Goal: Information Seeking & Learning: Learn about a topic

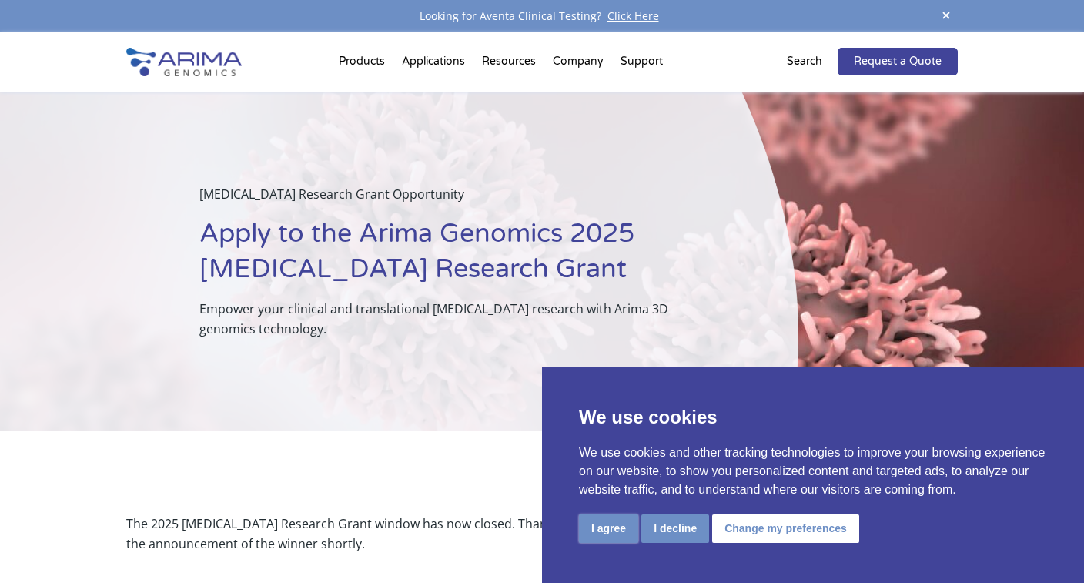
click at [613, 526] on button "I agree" at bounding box center [608, 528] width 59 height 28
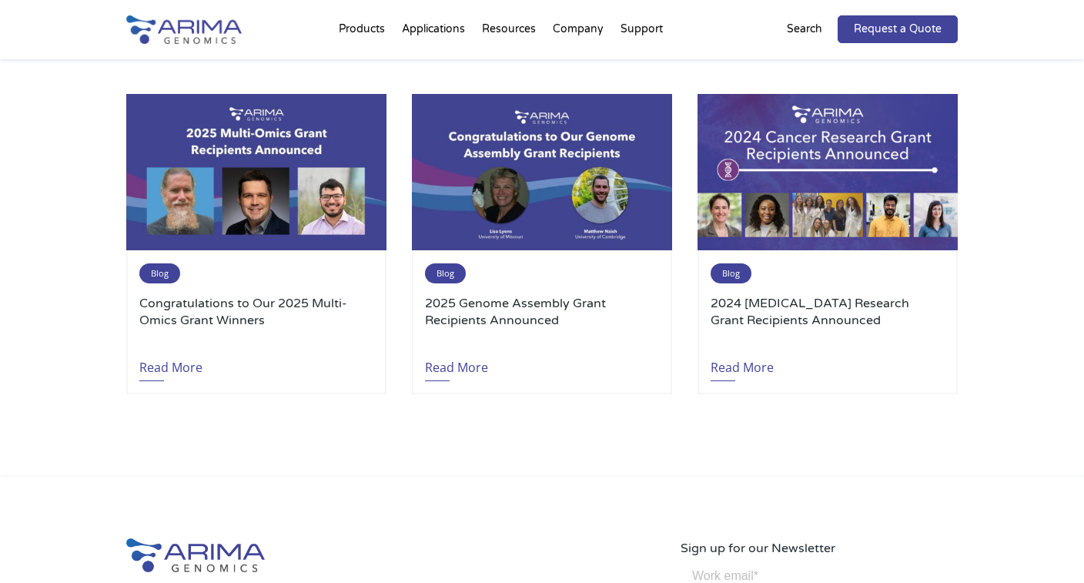
scroll to position [1878, 0]
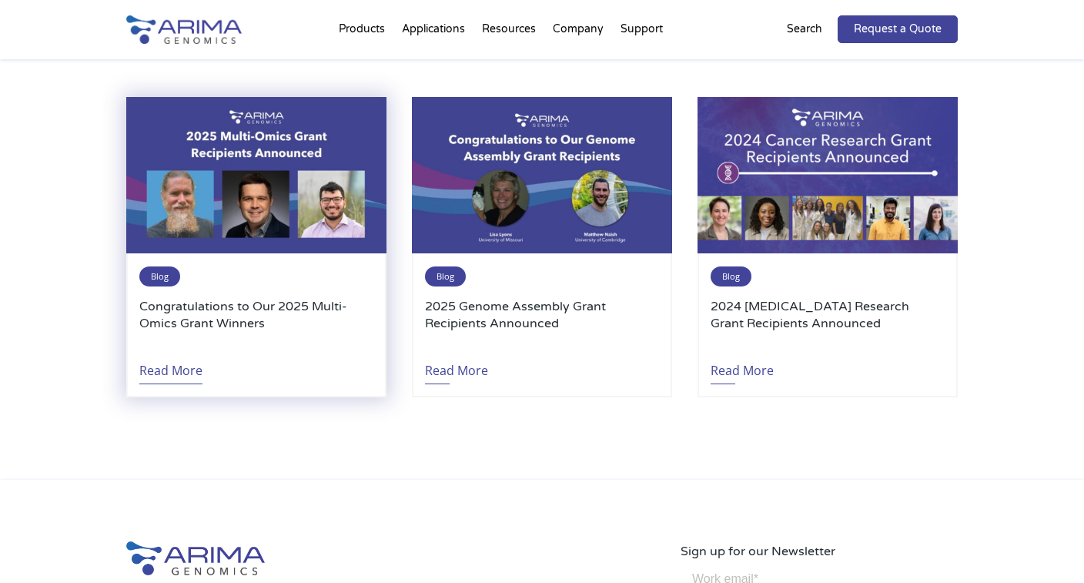
click at [180, 352] on link "Read More" at bounding box center [170, 366] width 63 height 35
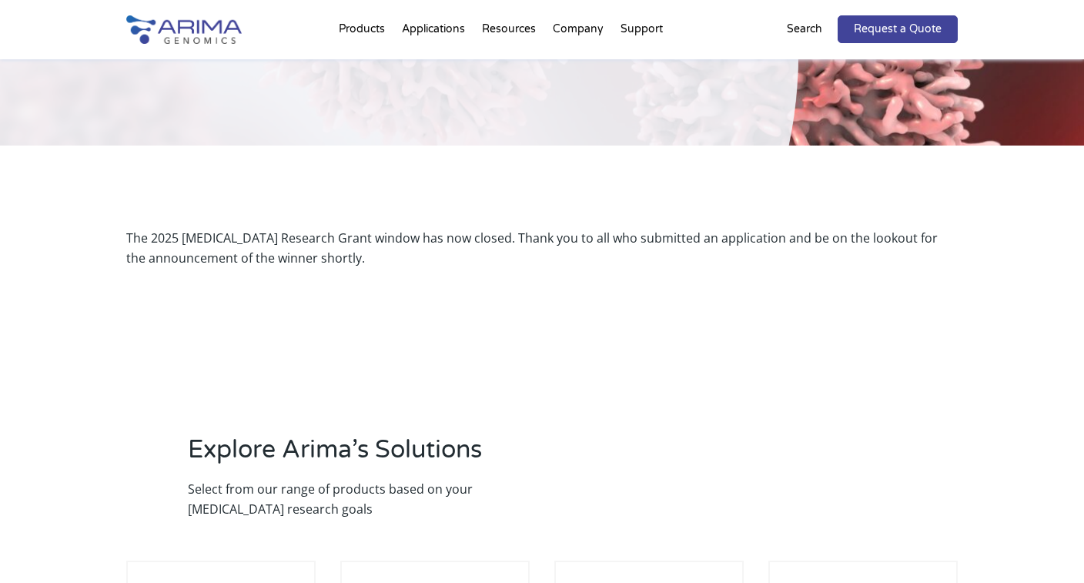
scroll to position [287, 0]
